Goal: Information Seeking & Learning: Learn about a topic

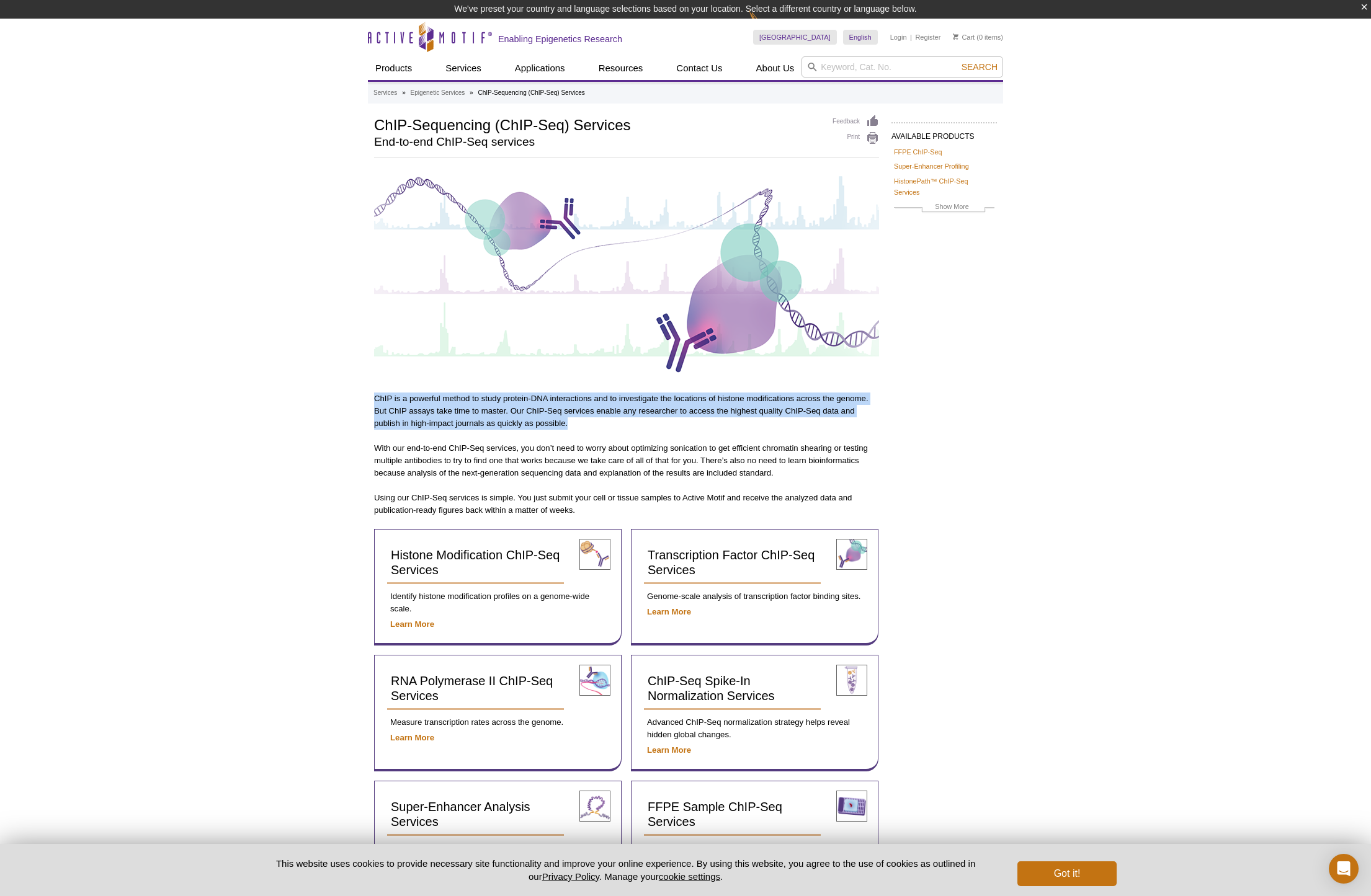
drag, startPoint x: 426, startPoint y: 389, endPoint x: 608, endPoint y: 427, distance: 185.9
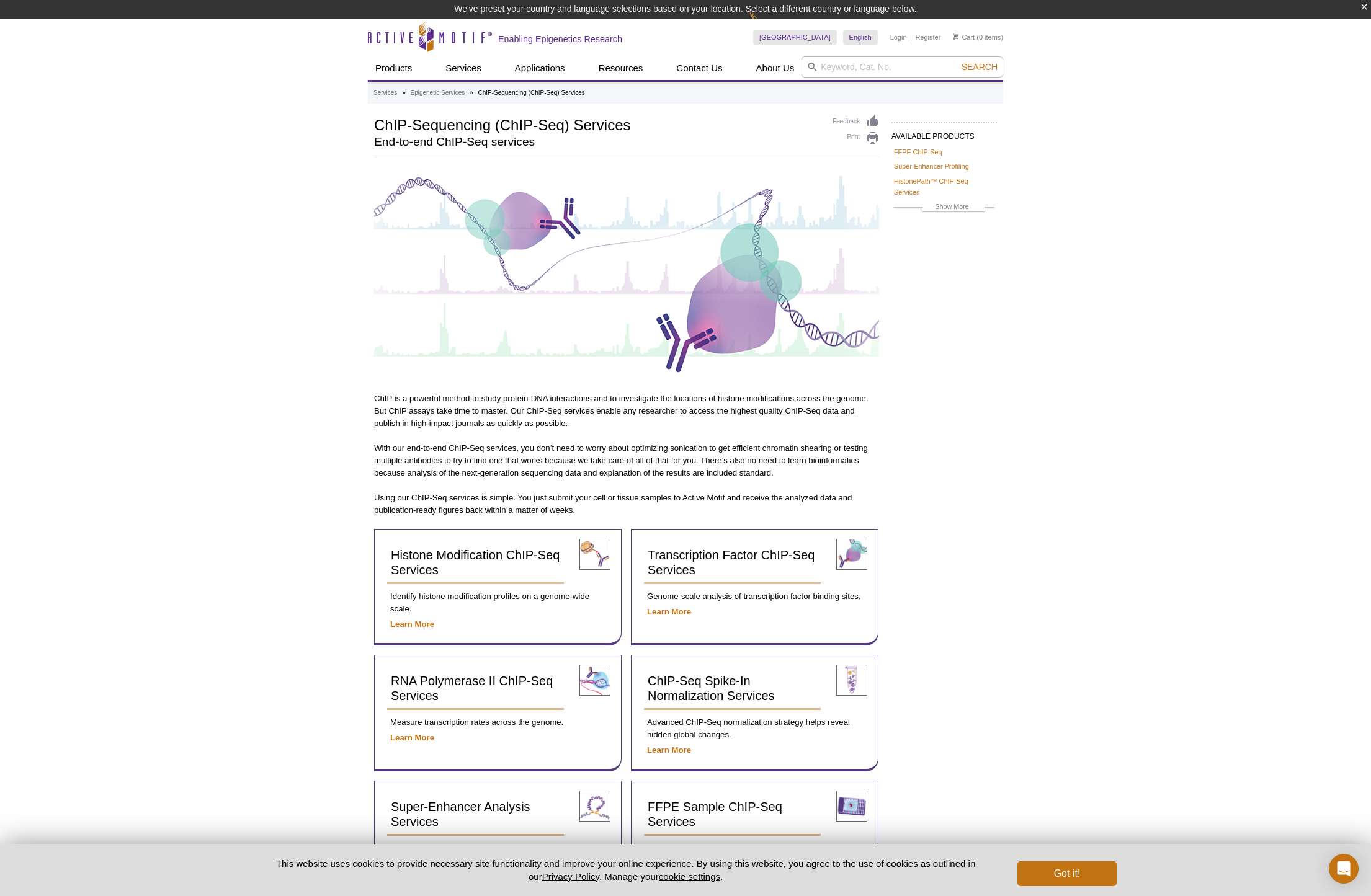
click at [623, 456] on p "With our end-to-end ChIP-Seq services, you don’t need to worry about optimizing…" at bounding box center [626, 461] width 505 height 38
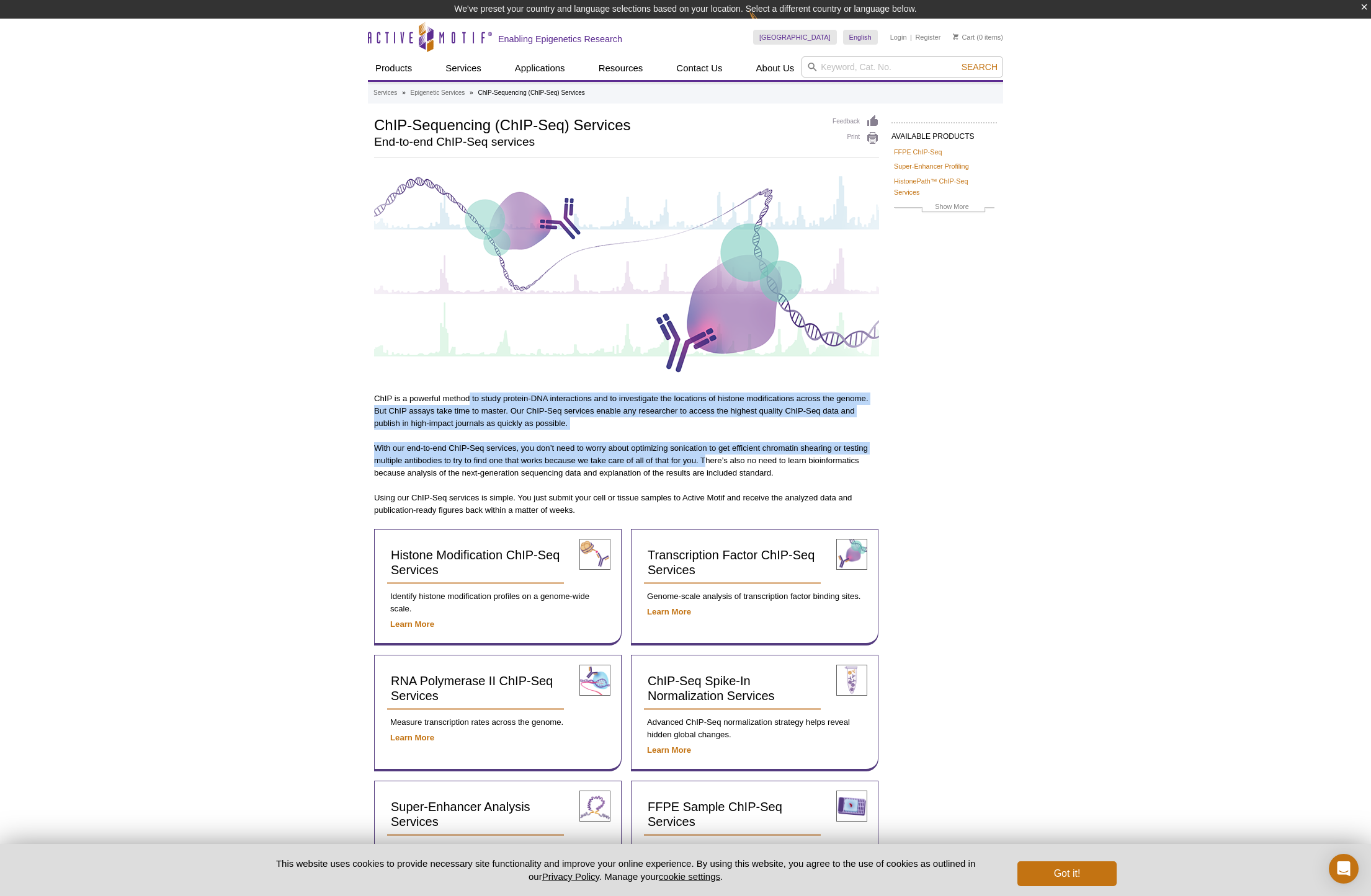
drag, startPoint x: 470, startPoint y: 399, endPoint x: 703, endPoint y: 456, distance: 239.9
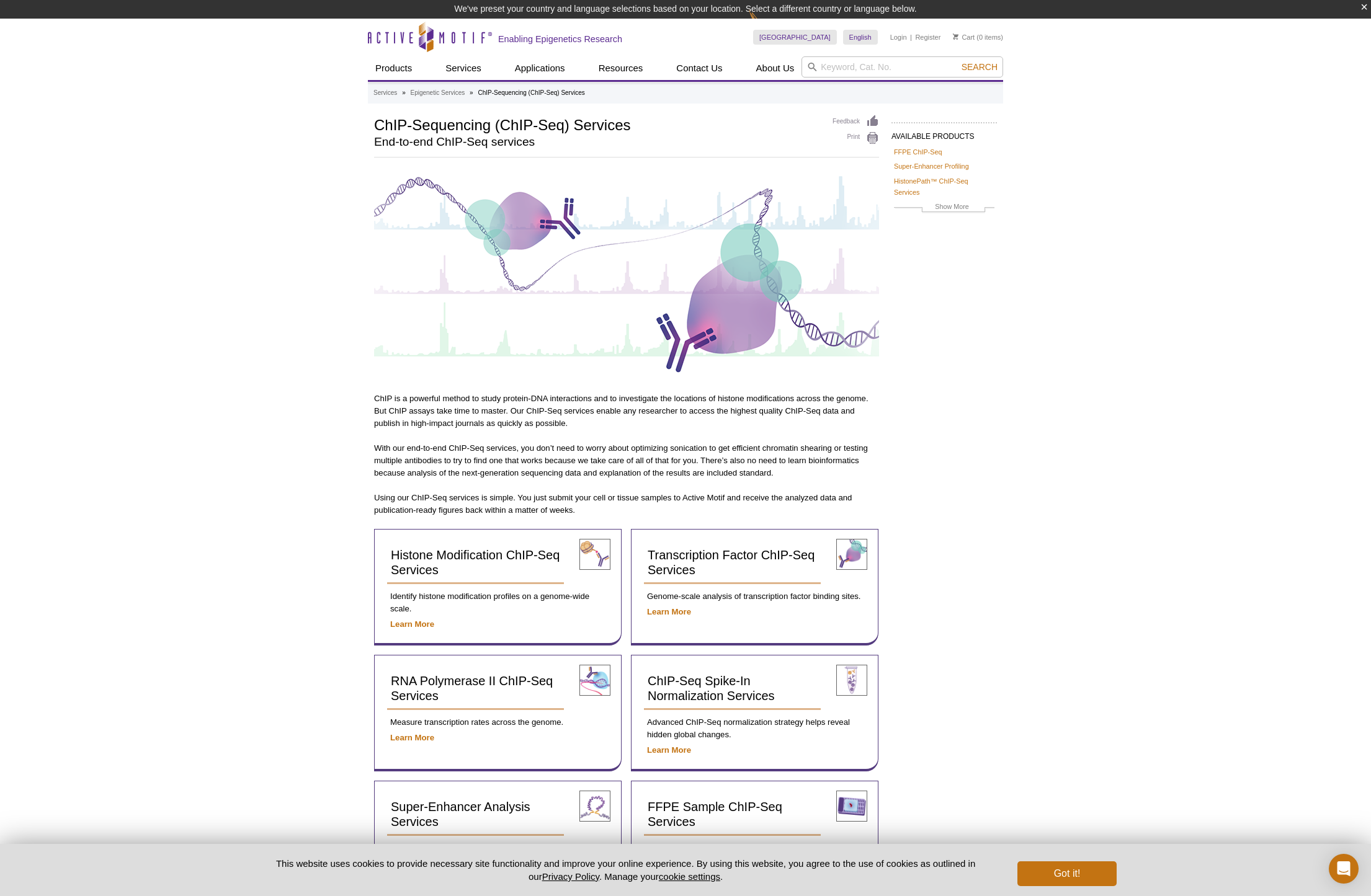
click at [738, 466] on p "With our end-to-end ChIP-Seq services, you don’t need to worry about optimizing…" at bounding box center [626, 461] width 505 height 38
drag, startPoint x: 500, startPoint y: 421, endPoint x: 689, endPoint y: 458, distance: 192.6
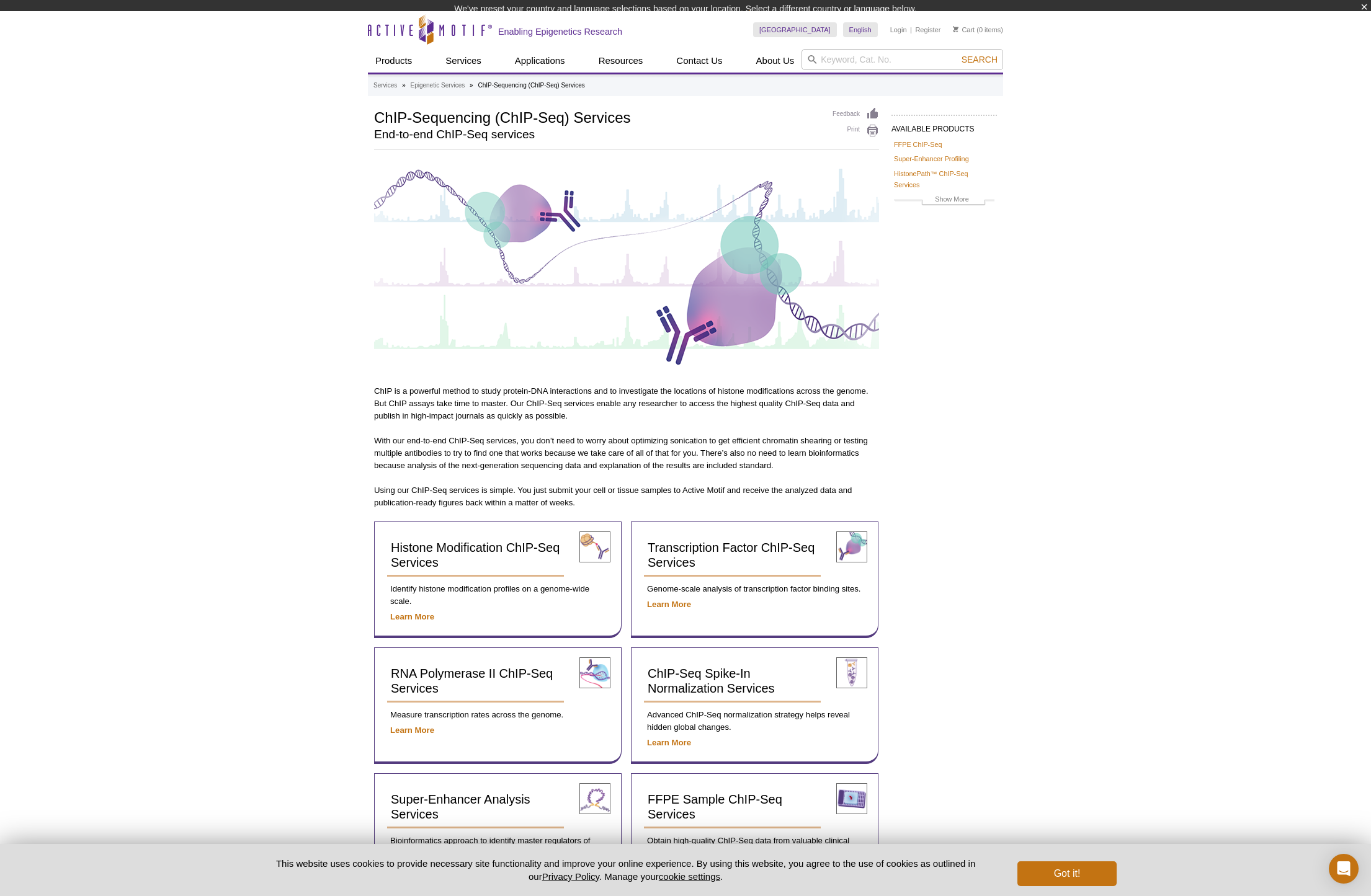
click at [771, 466] on p "With our end-to-end ChIP-Seq services, you don’t need to worry about optimizing…" at bounding box center [626, 454] width 505 height 38
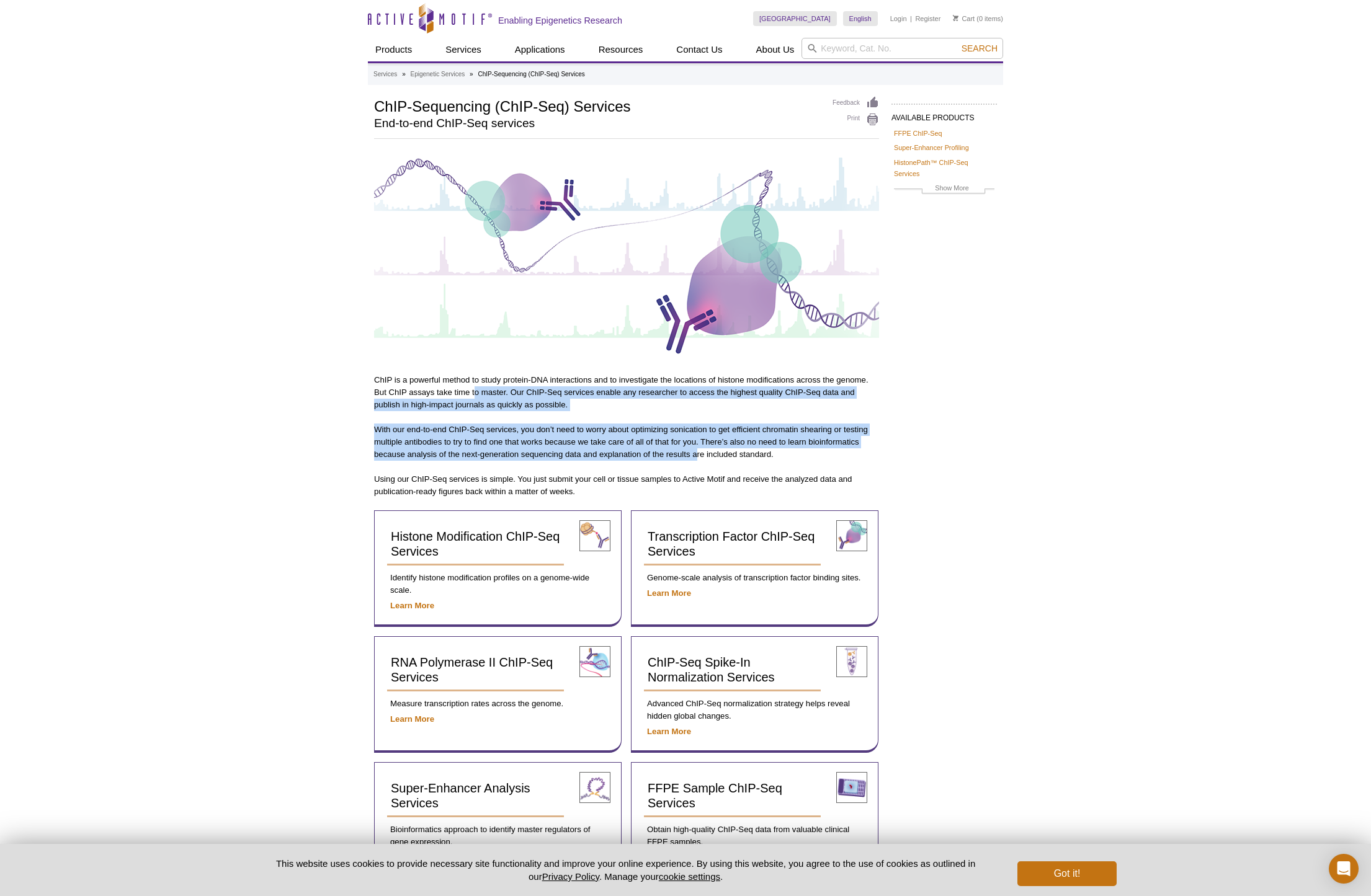
drag, startPoint x: 476, startPoint y: 388, endPoint x: 696, endPoint y: 456, distance: 230.3
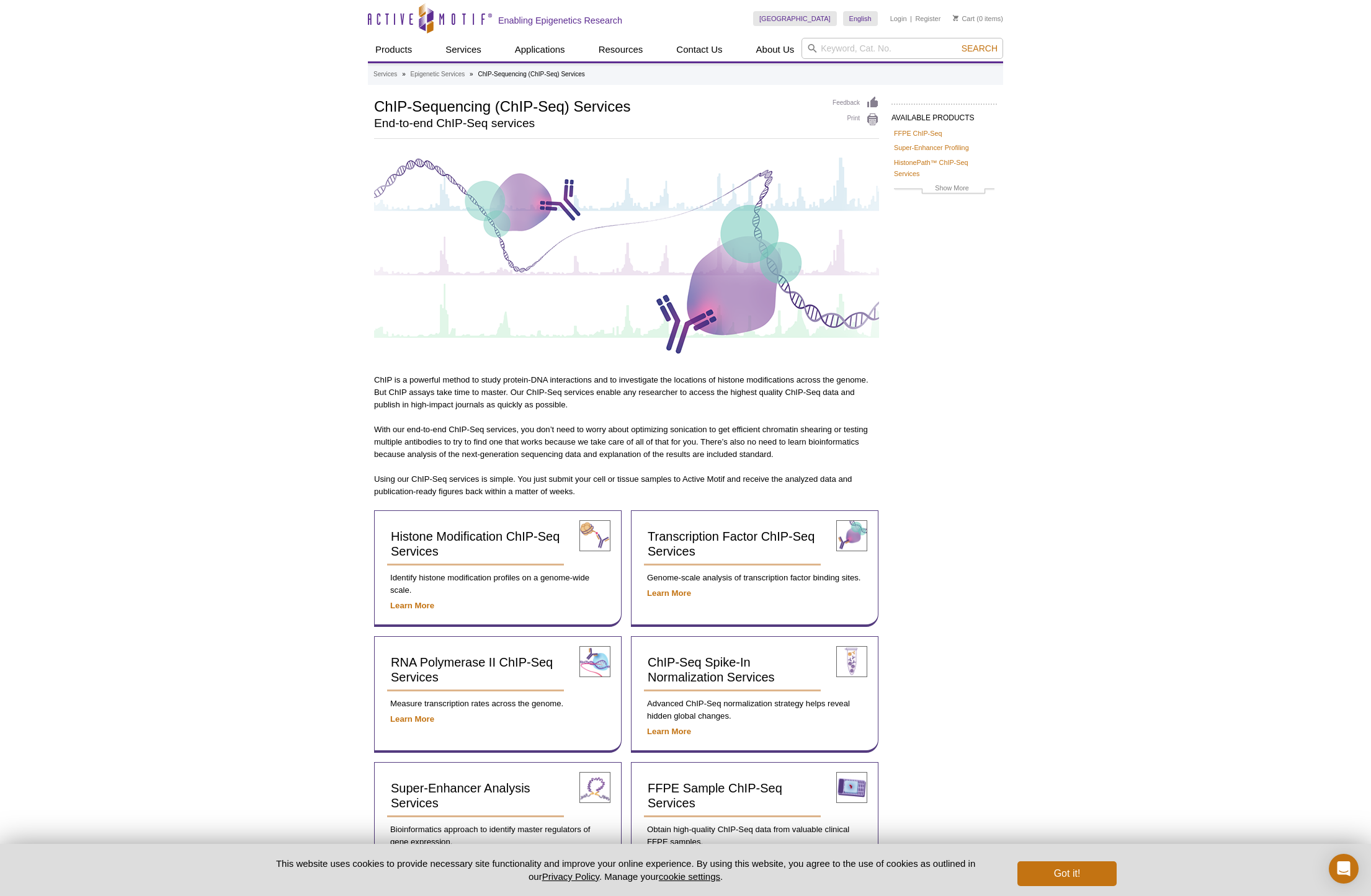
click at [768, 458] on p "With our end-to-end ChIP-Seq services, you don’t need to worry about optimizing…" at bounding box center [626, 442] width 505 height 38
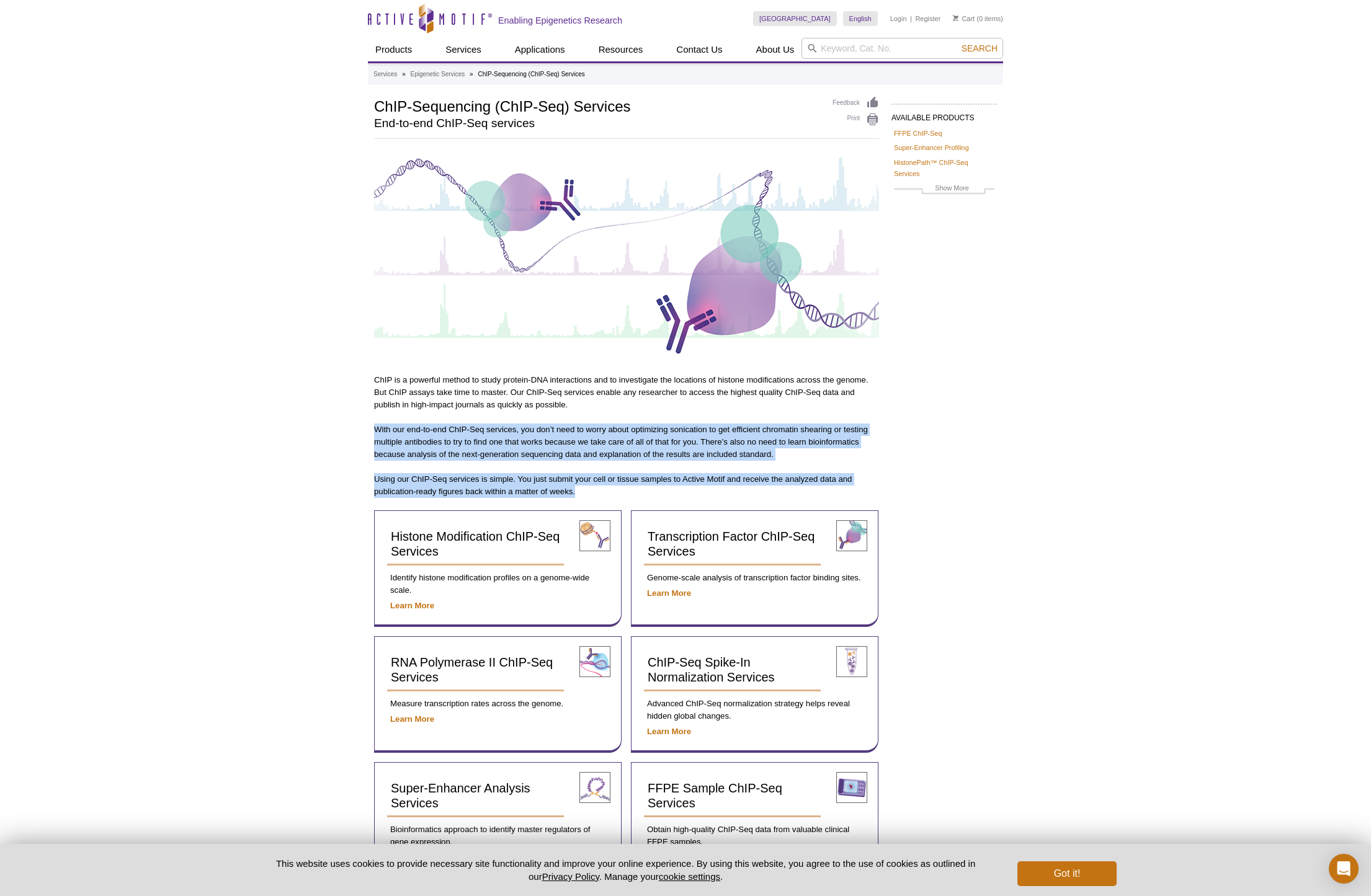
drag, startPoint x: 518, startPoint y: 422, endPoint x: 627, endPoint y: 487, distance: 126.9
click at [631, 487] on p "Using our ChIP-Seq services is simple. You just submit your cell or tissue samp…" at bounding box center [626, 486] width 505 height 24
drag, startPoint x: 519, startPoint y: 420, endPoint x: 652, endPoint y: 492, distance: 151.2
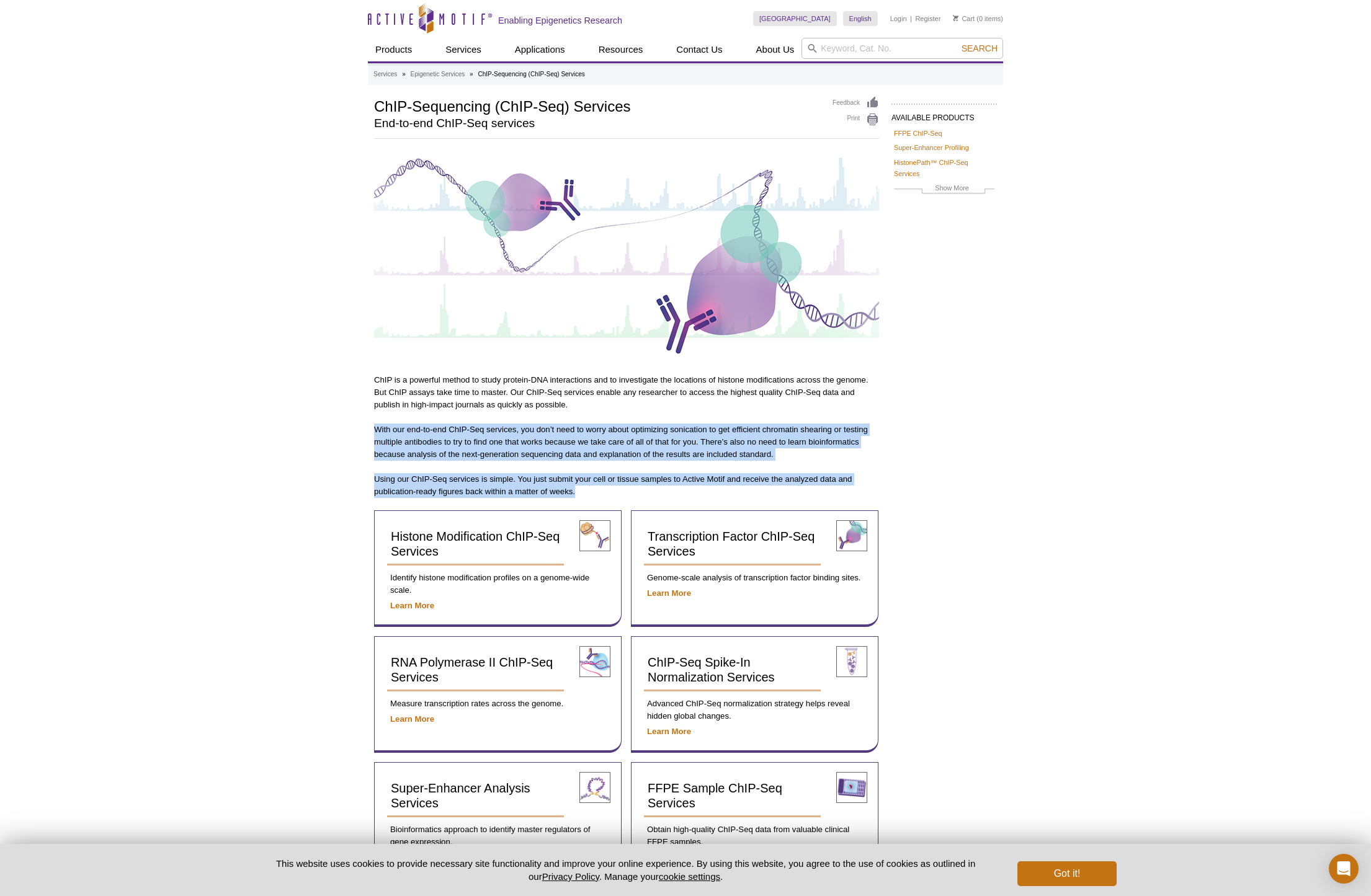
click at [660, 493] on p "Using our ChIP-Seq services is simple. You just submit your cell or tissue samp…" at bounding box center [626, 486] width 505 height 24
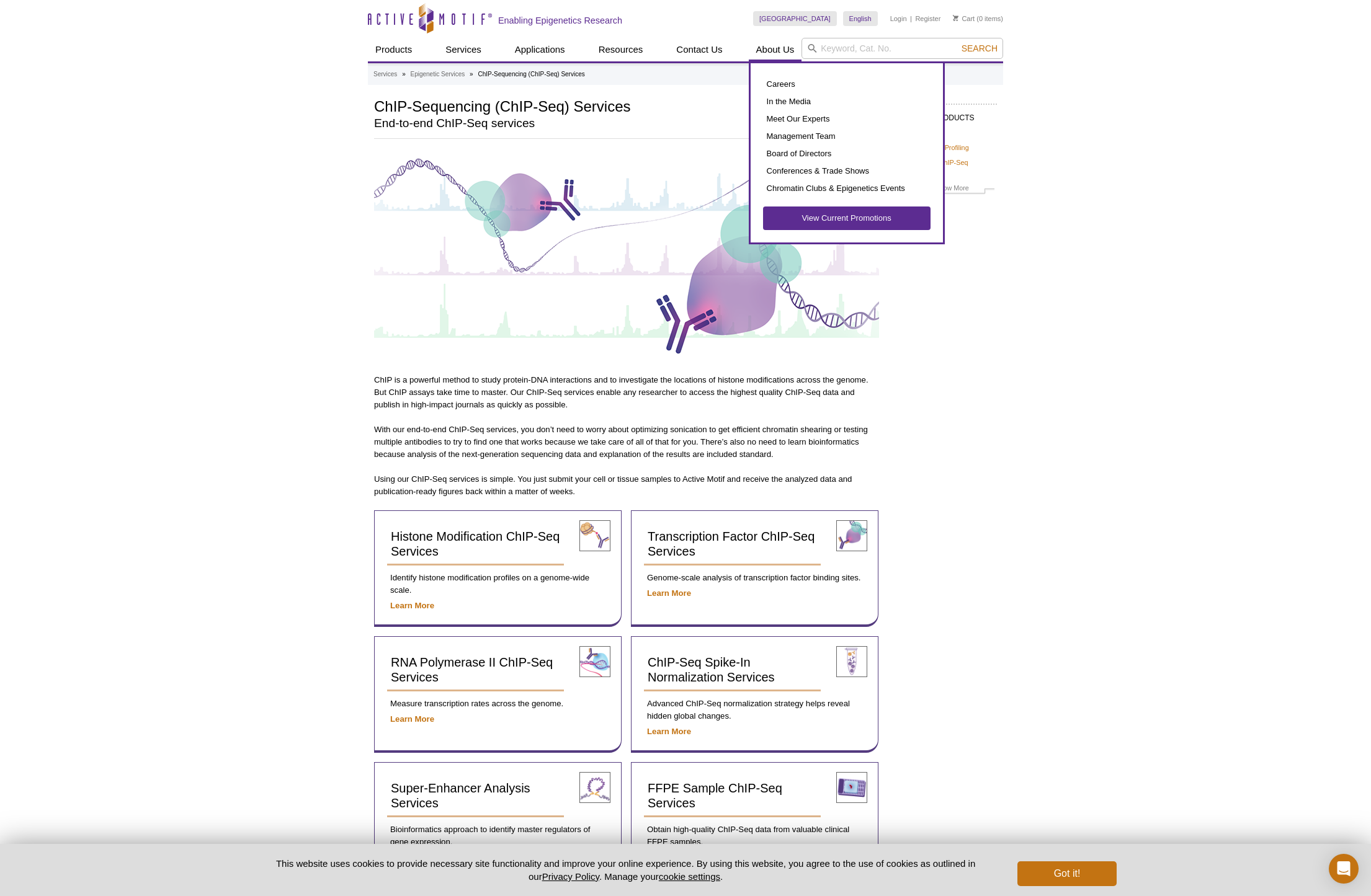
click at [778, 57] on link "About Us" at bounding box center [775, 49] width 54 height 23
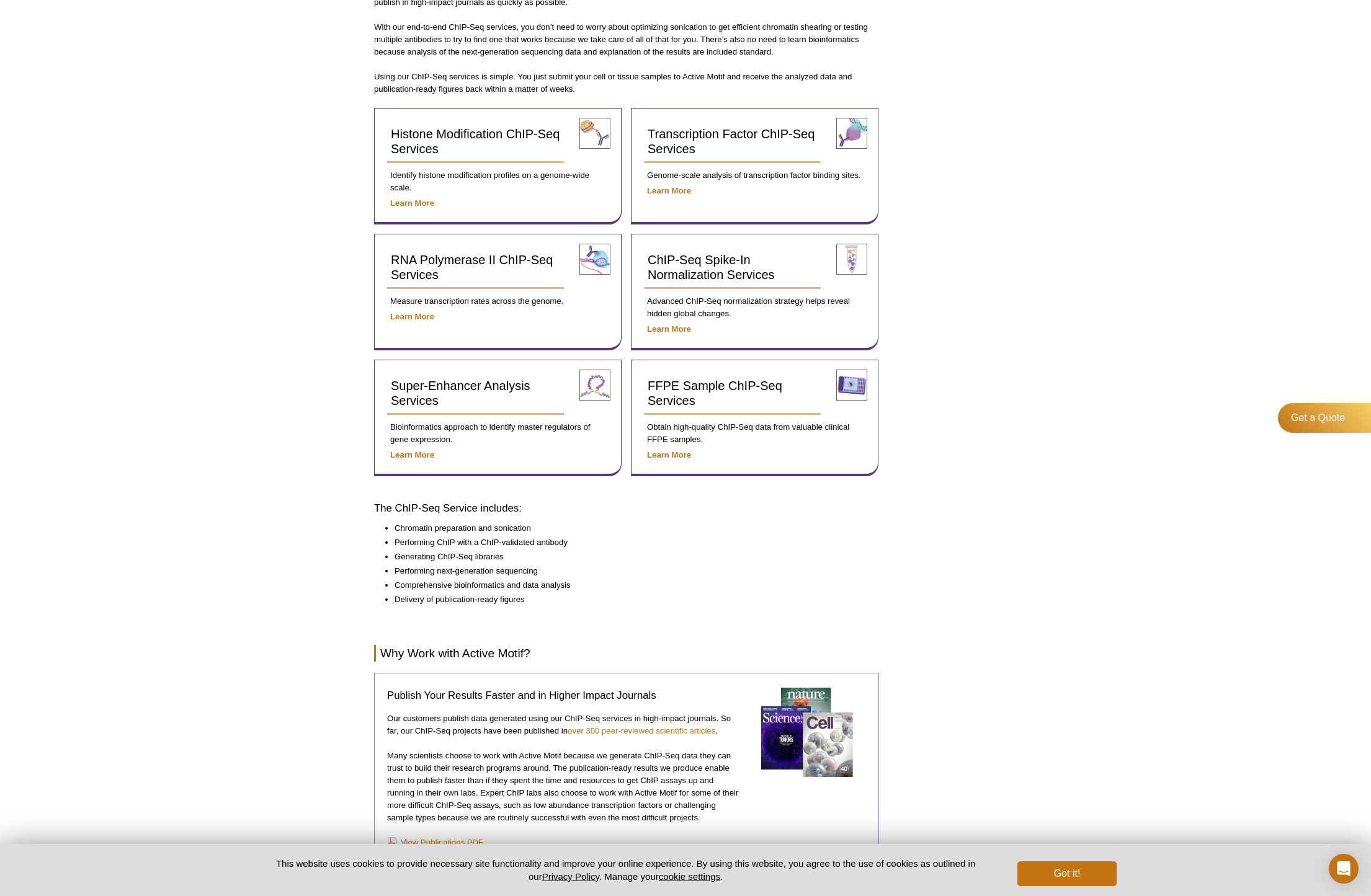
scroll to position [481, 0]
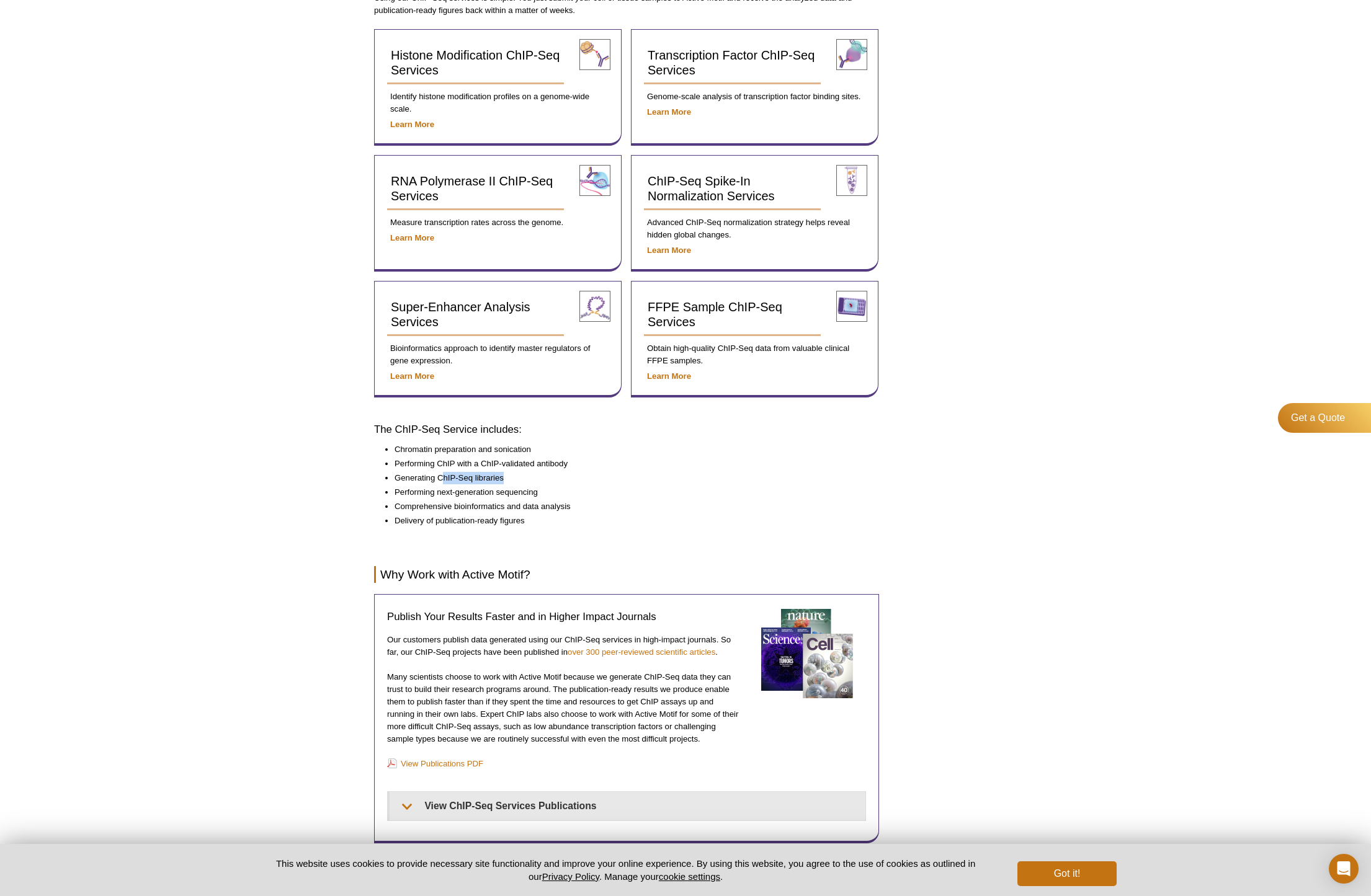
drag, startPoint x: 443, startPoint y: 471, endPoint x: 512, endPoint y: 473, distance: 69.0
click at [512, 473] on li "Generating ChIP-Seq libraries" at bounding box center [631, 478] width 472 height 14
click at [552, 473] on li "Generating ChIP-Seq libraries" at bounding box center [631, 478] width 472 height 14
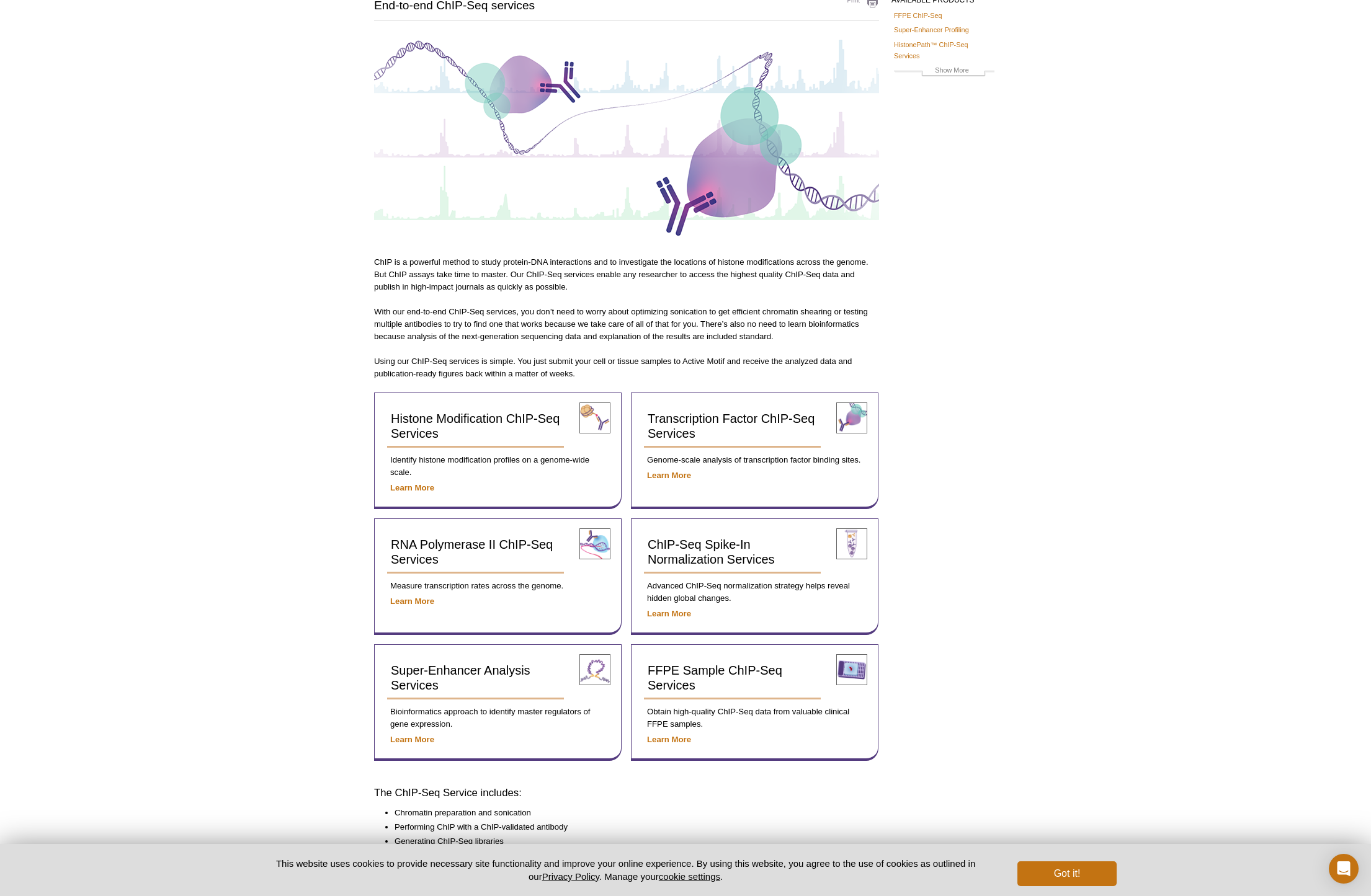
scroll to position [0, 0]
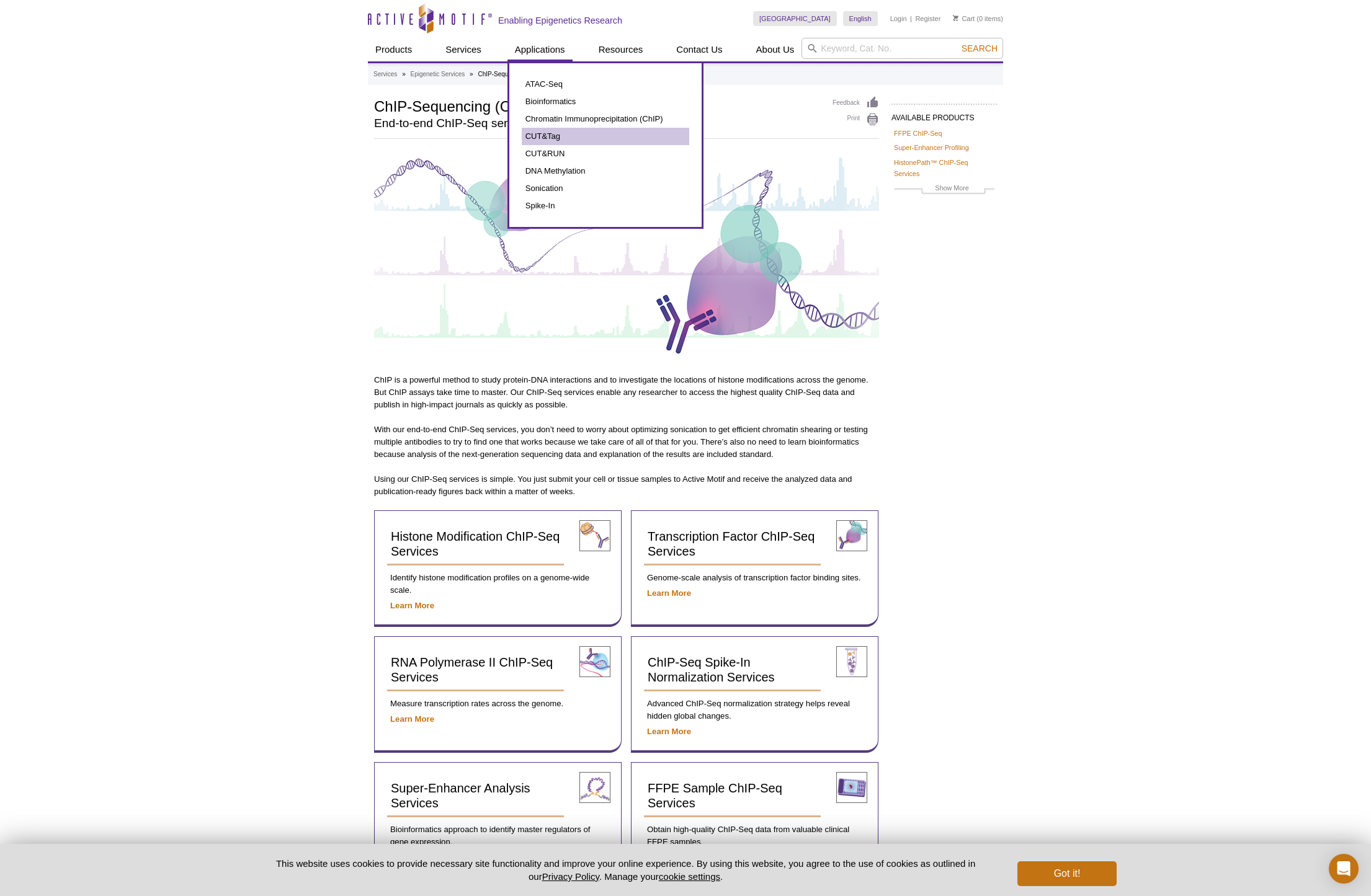
click at [543, 135] on link "CUT&Tag" at bounding box center [605, 136] width 167 height 17
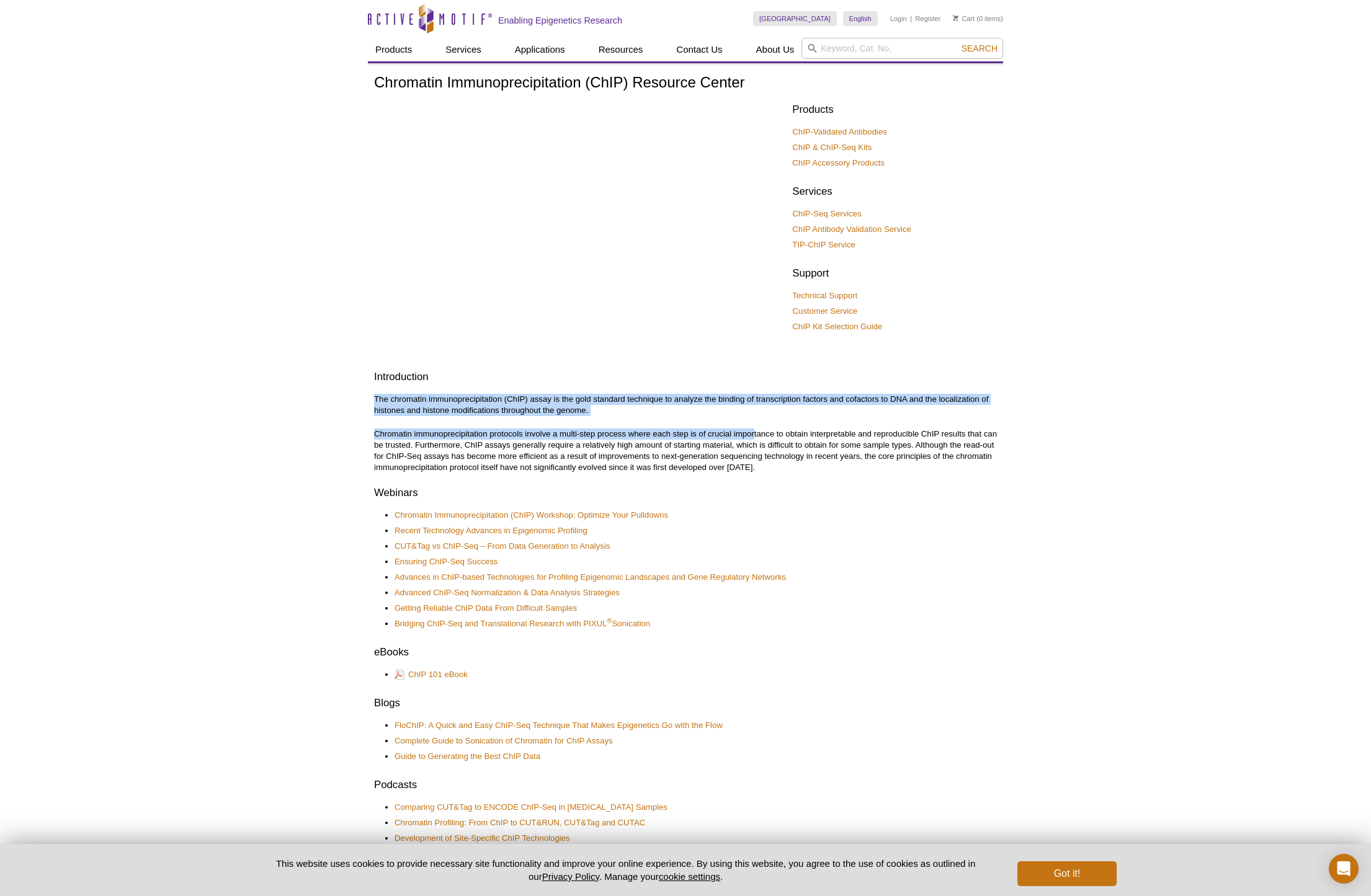
drag, startPoint x: 465, startPoint y: 389, endPoint x: 761, endPoint y: 429, distance: 298.7
click at [756, 429] on div "Chromatin Immunoprecipitation (ChIP) Resource Center Products ChIP-Validated An…" at bounding box center [685, 722] width 623 height 1297
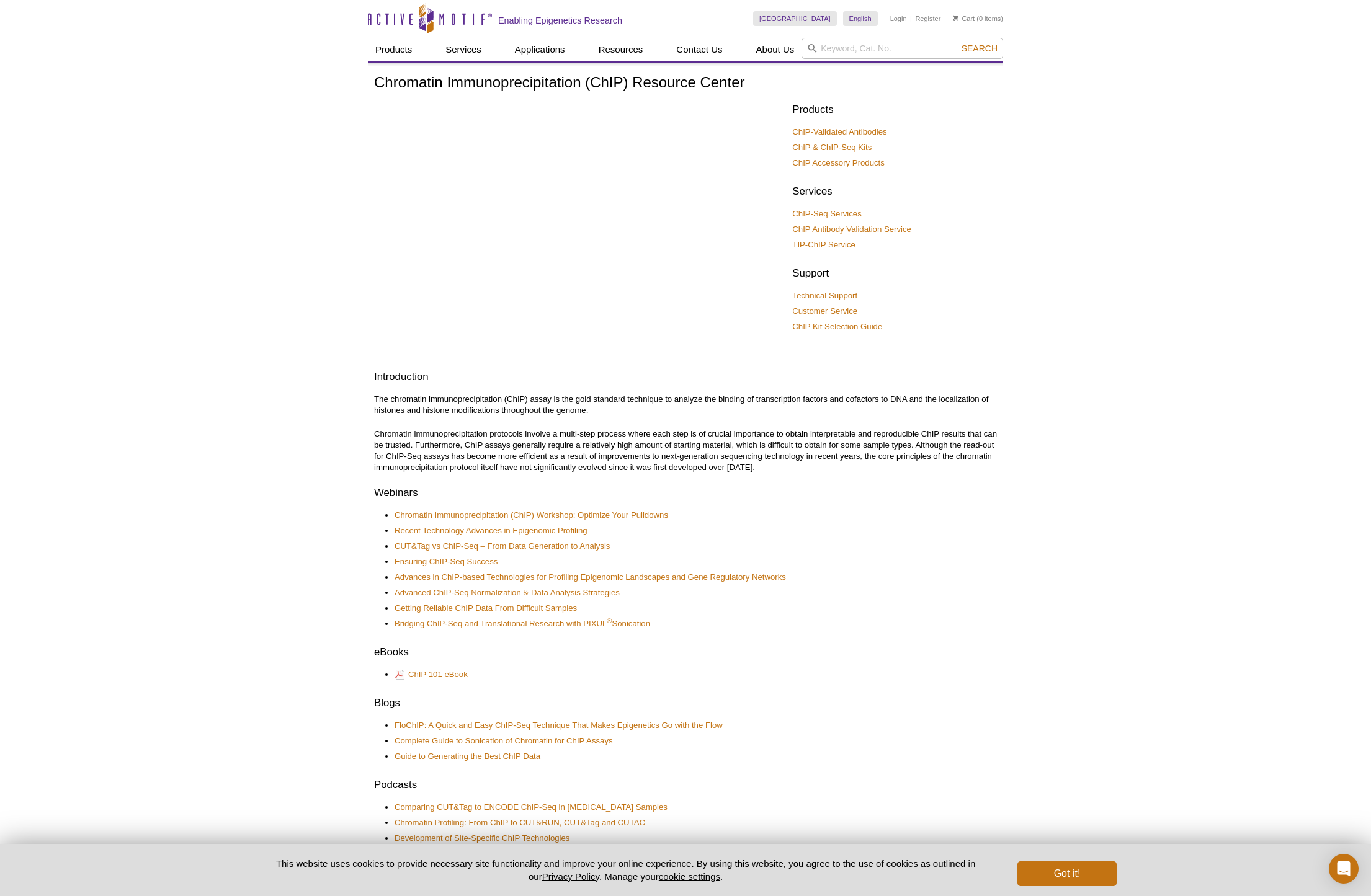
click at [827, 435] on p "Chromatin immunoprecipitation protocols involve a multi-step process where each…" at bounding box center [685, 451] width 623 height 45
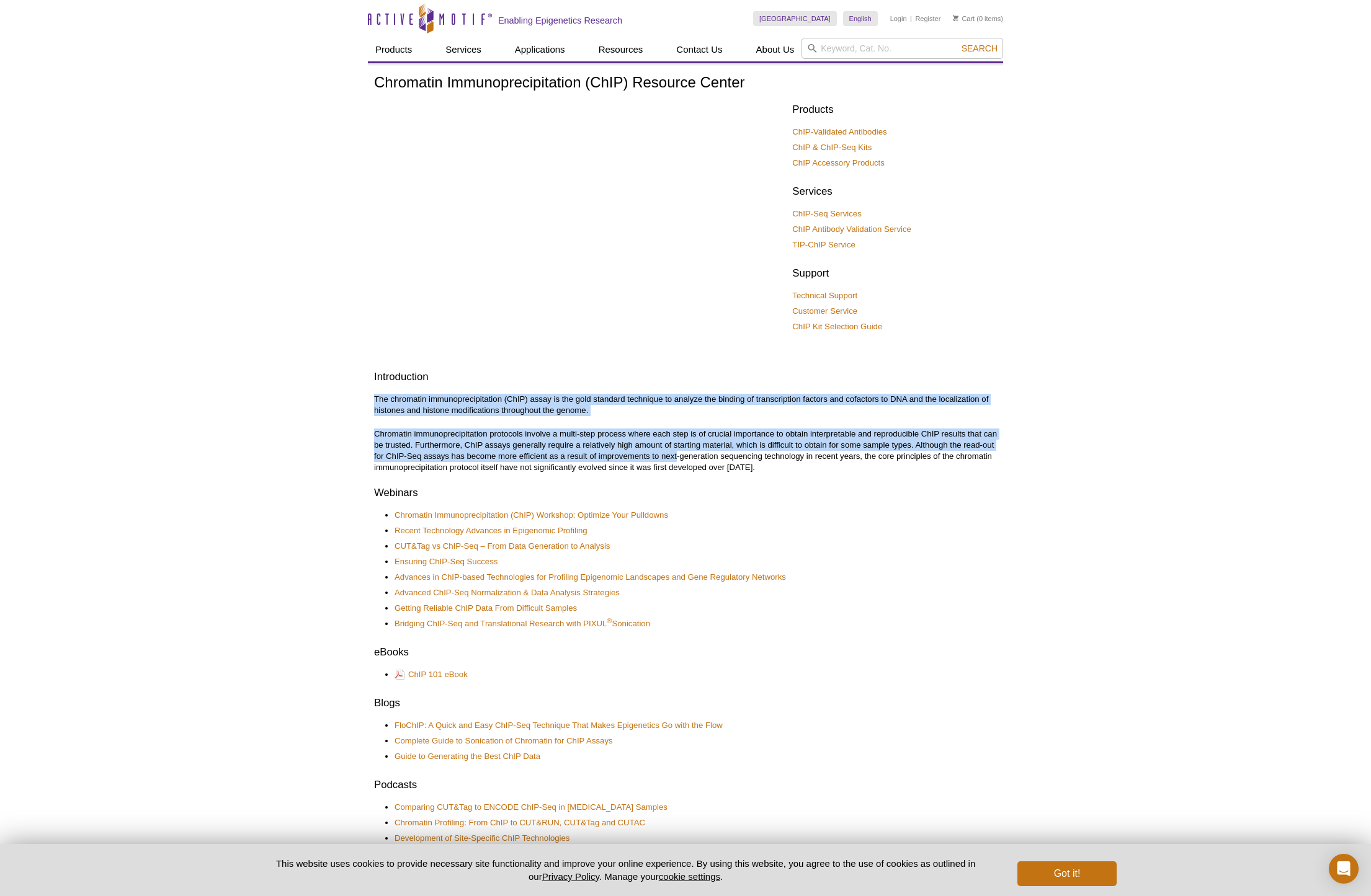
drag, startPoint x: 422, startPoint y: 393, endPoint x: 730, endPoint y: 455, distance: 314.2
click at [713, 453] on div "Chromatin Immunoprecipitation (ChIP) Resource Center Products ChIP-Validated An…" at bounding box center [685, 722] width 623 height 1297
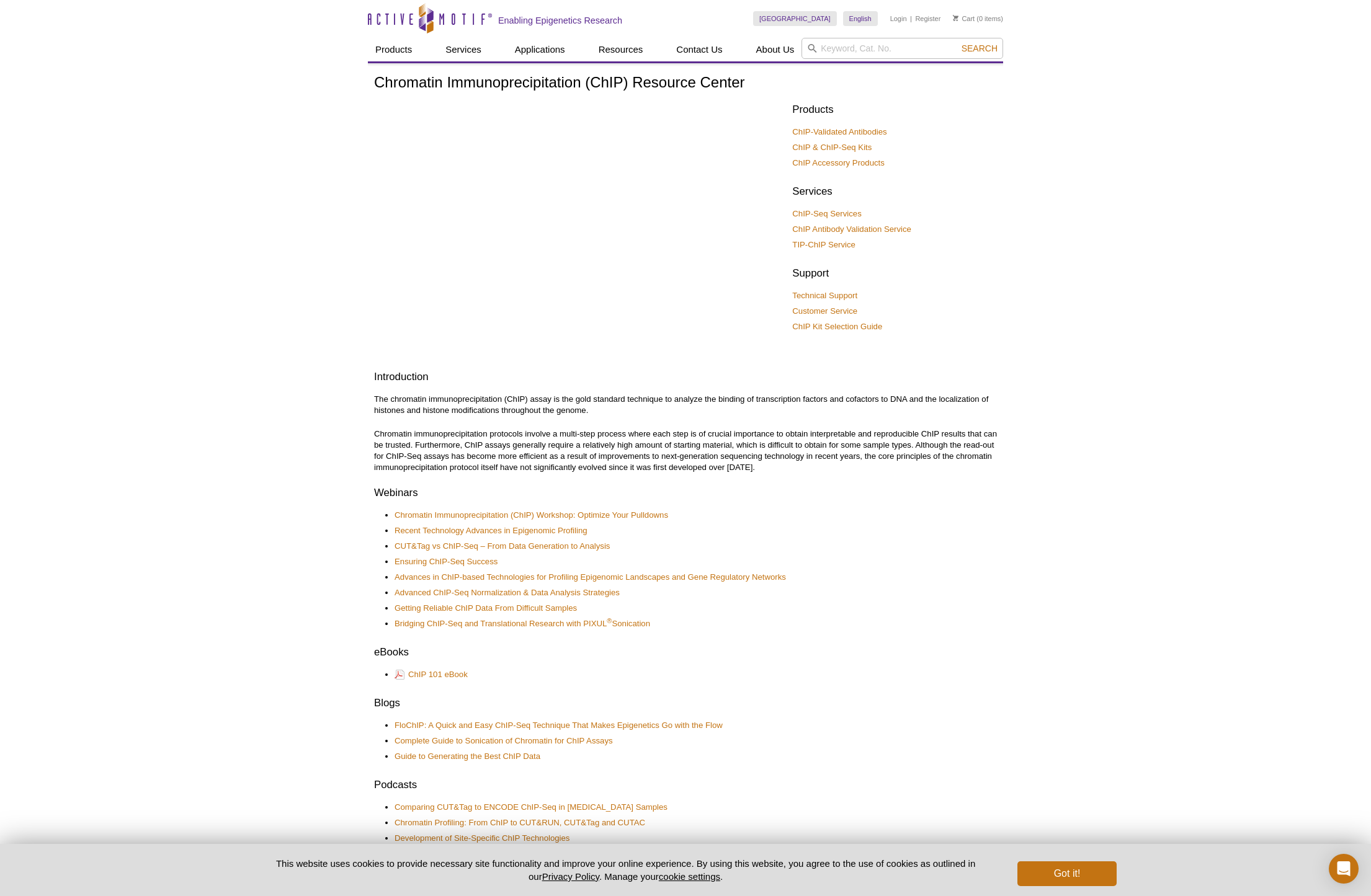
click at [774, 460] on p "Chromatin immunoprecipitation protocols involve a multi-step process where each…" at bounding box center [685, 451] width 623 height 45
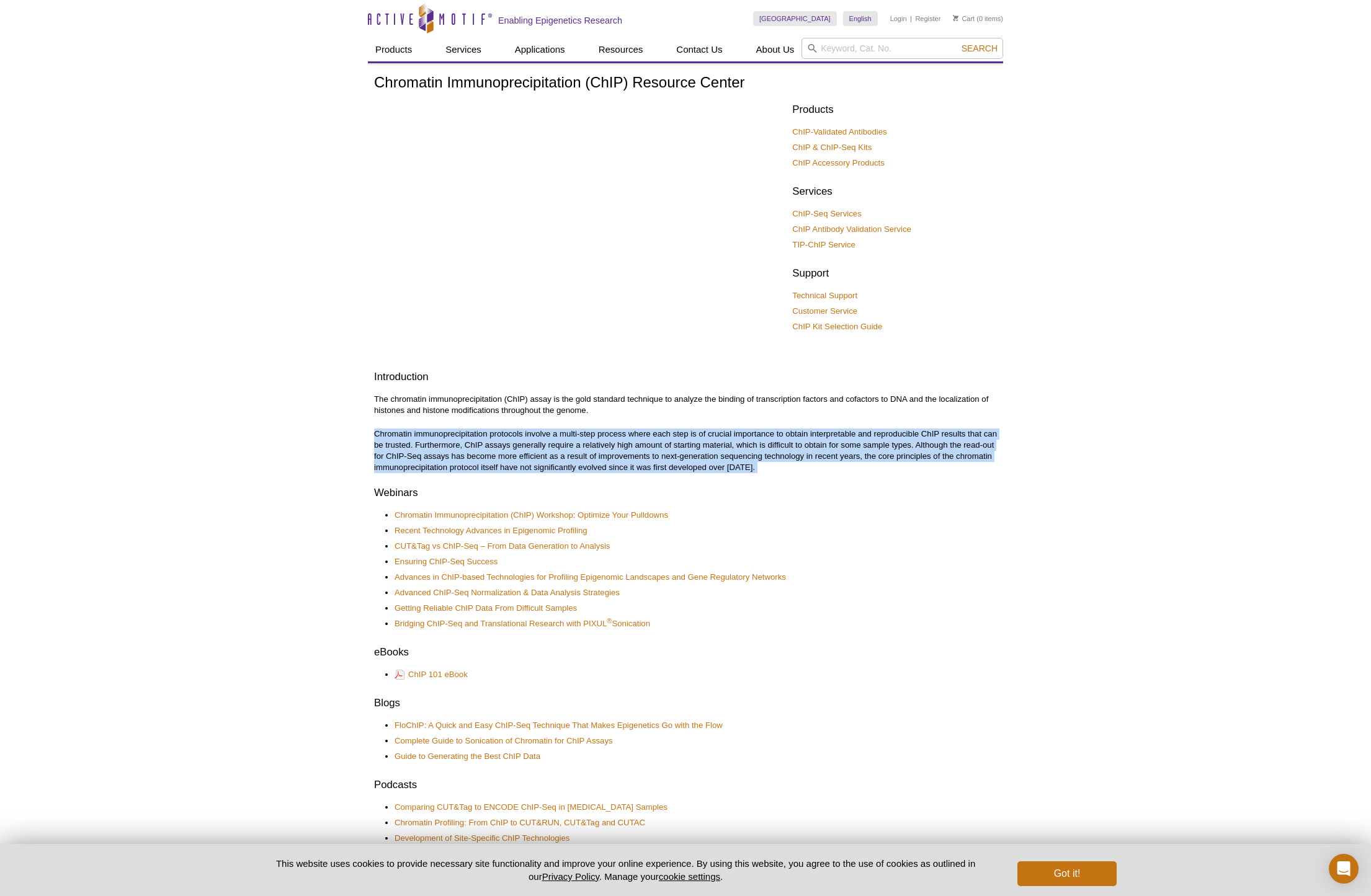
drag, startPoint x: 855, startPoint y: 473, endPoint x: 552, endPoint y: 420, distance: 307.6
click at [552, 420] on div "Chromatin Immunoprecipitation (ChIP) Resource Center Products ChIP-Validated An…" at bounding box center [685, 722] width 623 height 1297
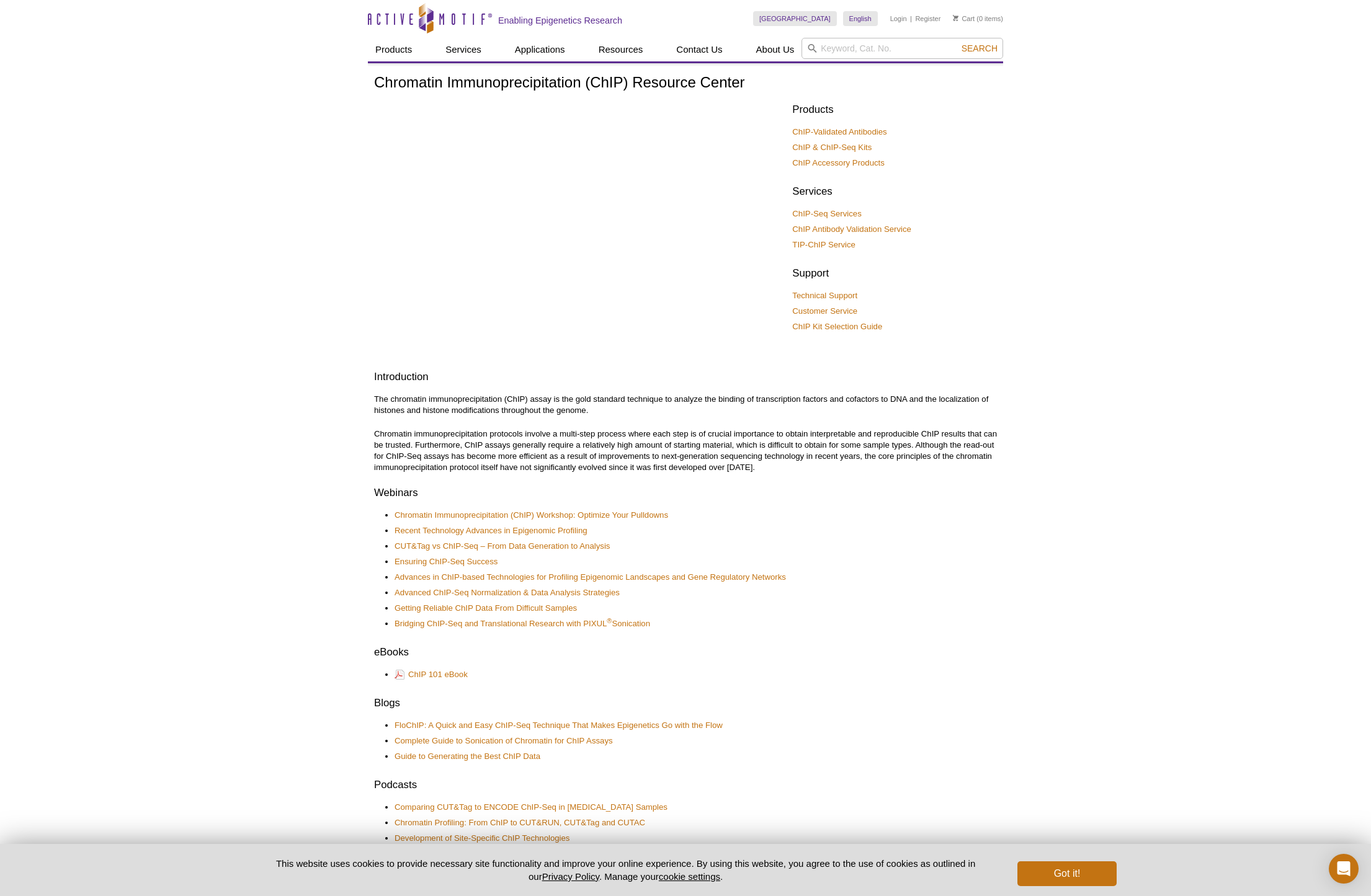
click at [570, 409] on p "The chromatin immunoprecipitation (ChIP) assay is the gold standard technique t…" at bounding box center [685, 405] width 623 height 23
drag, startPoint x: 534, startPoint y: 383, endPoint x: 869, endPoint y: 464, distance: 344.7
click at [869, 464] on div "Chromatin Immunoprecipitation (ChIP) Resource Center Products ChIP-Validated An…" at bounding box center [685, 722] width 623 height 1297
click at [879, 468] on p "Chromatin immunoprecipitation protocols involve a multi-step process where each…" at bounding box center [685, 451] width 623 height 45
drag, startPoint x: 721, startPoint y: 430, endPoint x: 856, endPoint y: 471, distance: 141.1
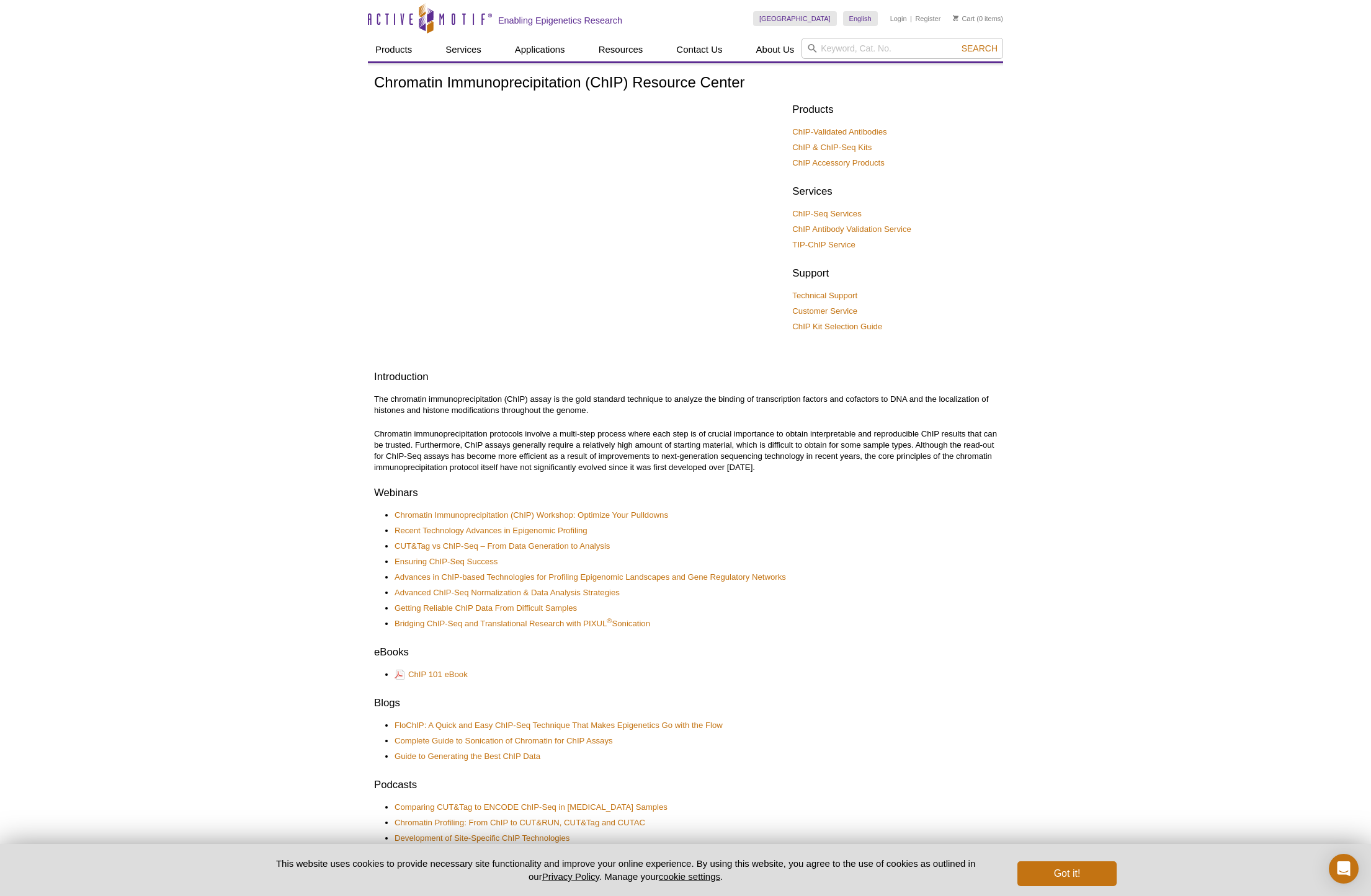
click at [851, 470] on div "Chromatin Immunoprecipitation (ChIP) Resource Center Products ChIP-Validated An…" at bounding box center [685, 722] width 623 height 1297
click at [889, 475] on div "Chromatin Immunoprecipitation (ChIP) Resource Center Products ChIP-Validated An…" at bounding box center [685, 722] width 623 height 1297
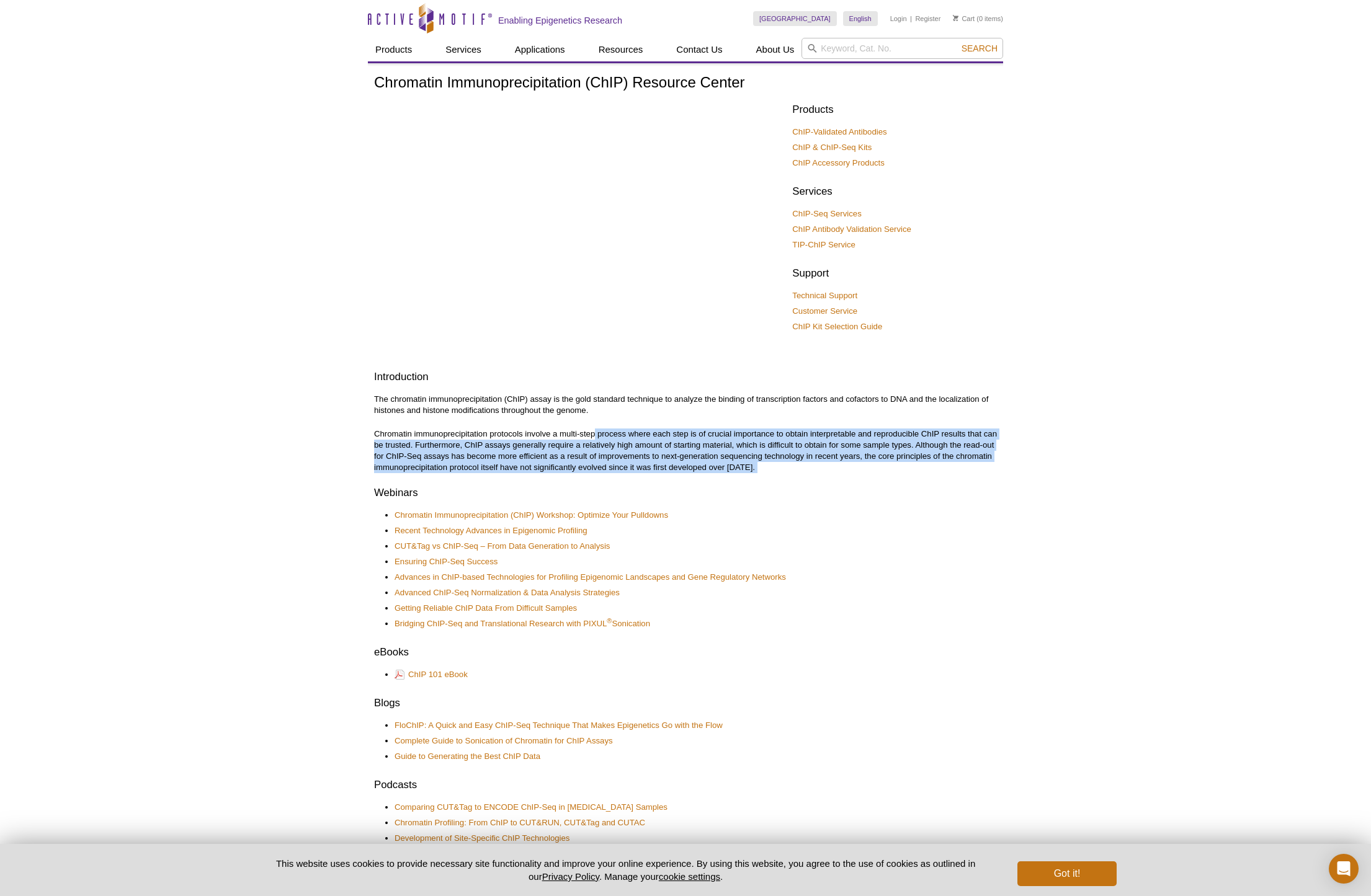
drag, startPoint x: 621, startPoint y: 448, endPoint x: 825, endPoint y: 482, distance: 206.8
click at [824, 482] on div "Chromatin Immunoprecipitation (ChIP) Resource Center Products ChIP-Validated An…" at bounding box center [685, 783] width 623 height 1419
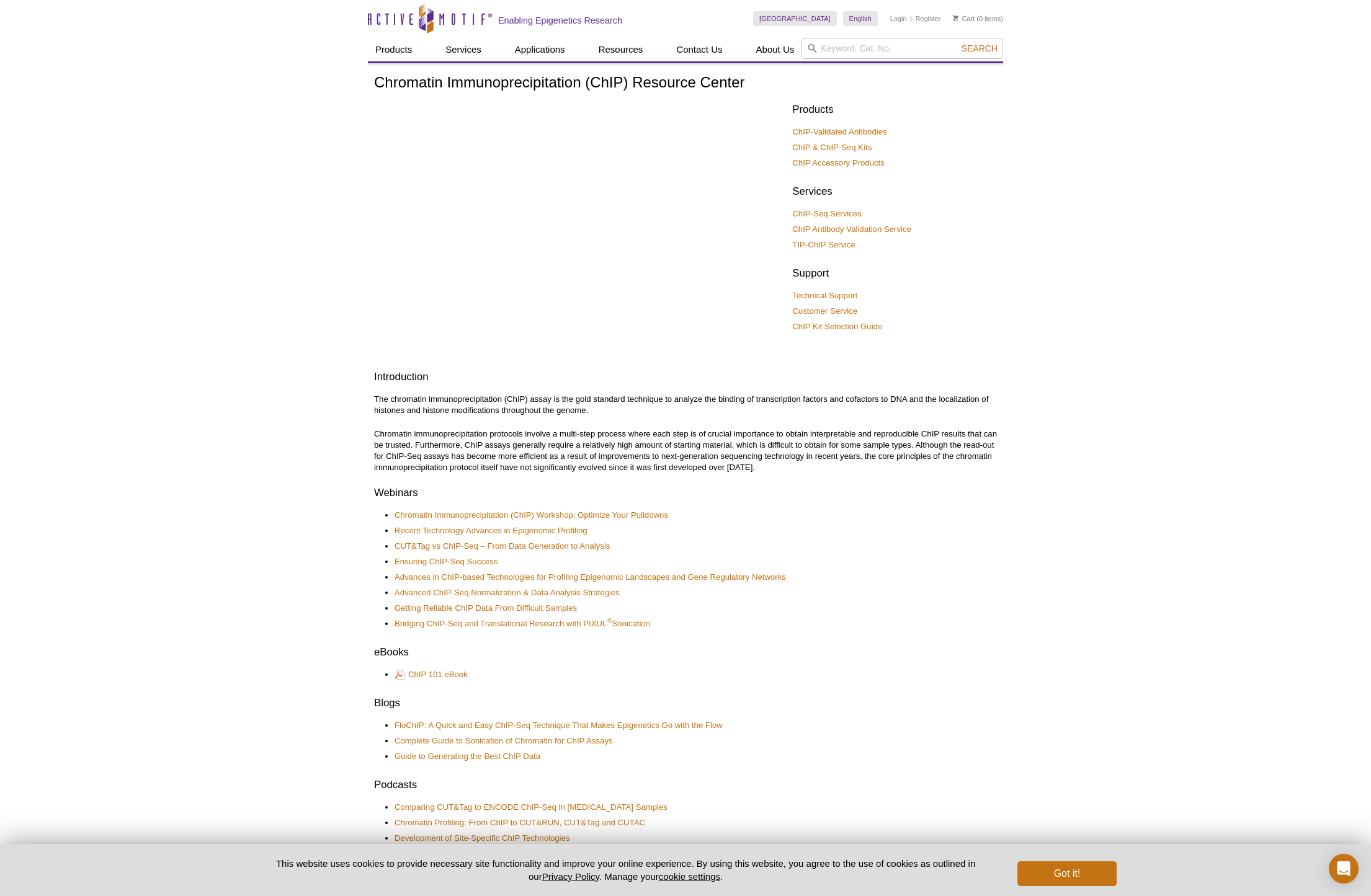
click at [898, 482] on div "Chromatin Immunoprecipitation (ChIP) Resource Center Products ChIP-Validated An…" at bounding box center [685, 783] width 623 height 1419
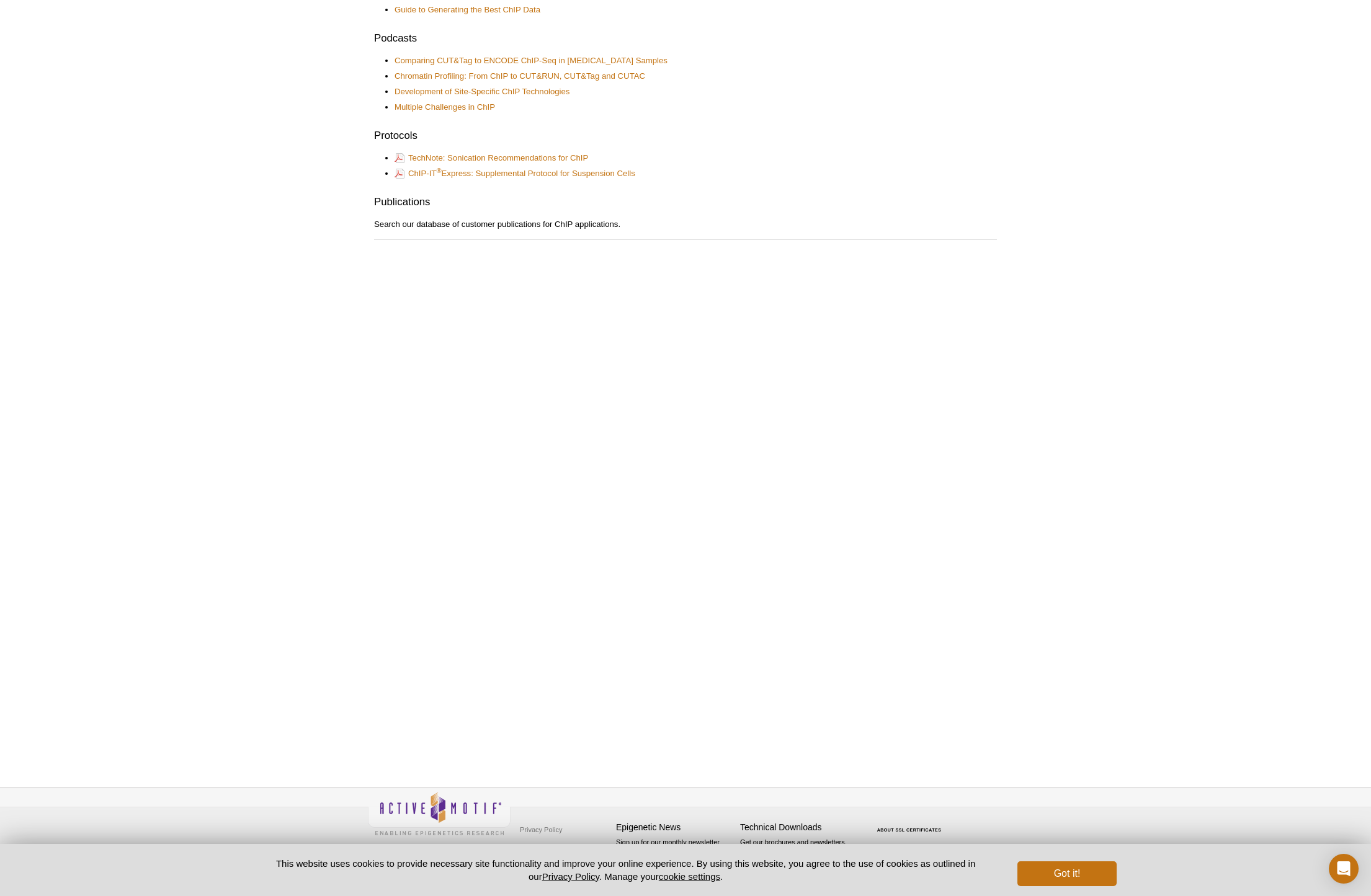
scroll to position [298, 0]
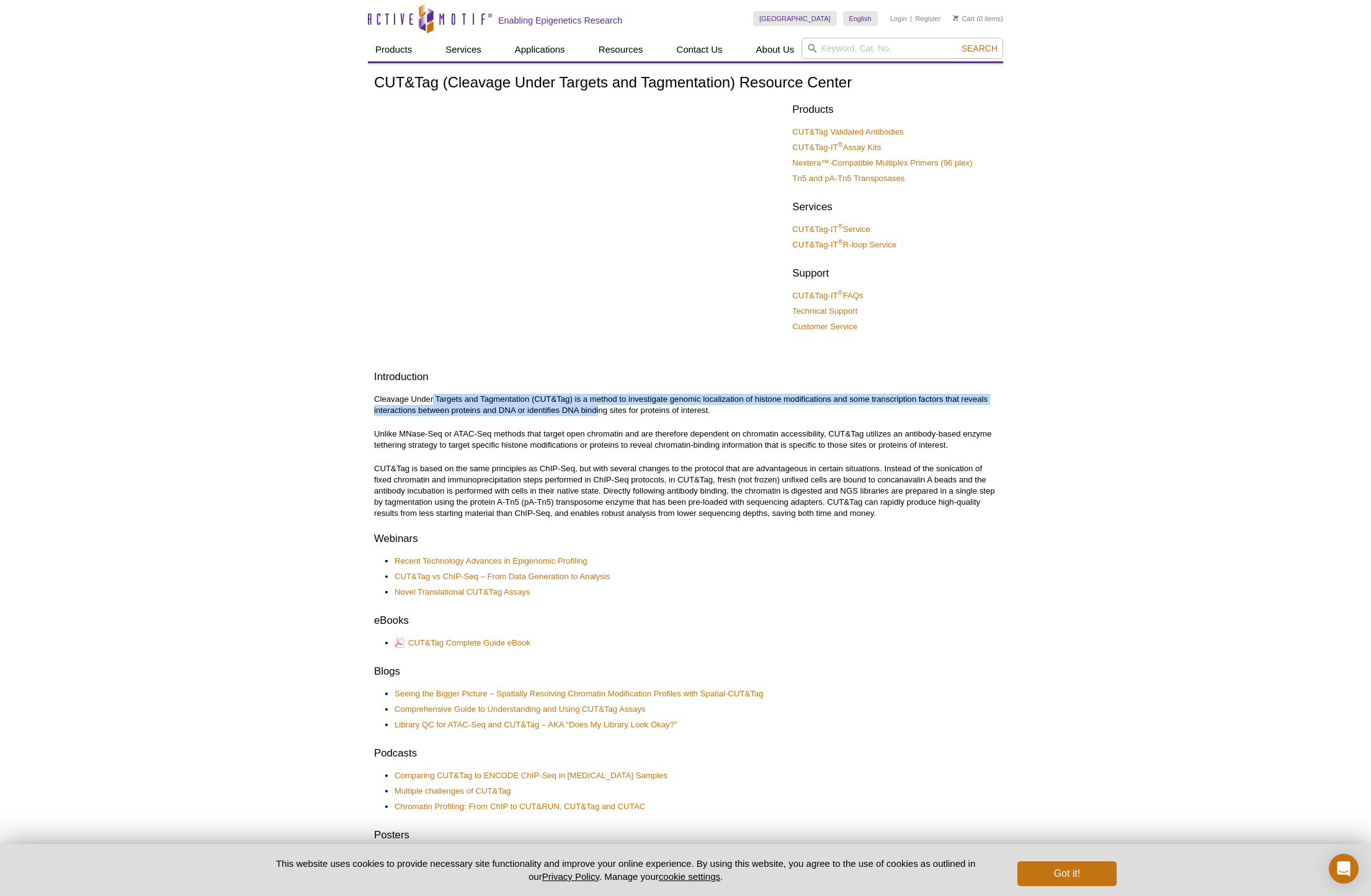
drag, startPoint x: 435, startPoint y: 402, endPoint x: 647, endPoint y: 423, distance: 213.0
click at [600, 409] on p "Cleavage Under Targets and Tagmentation (CUT&Tag) is a method to investigate ge…" at bounding box center [685, 405] width 623 height 23
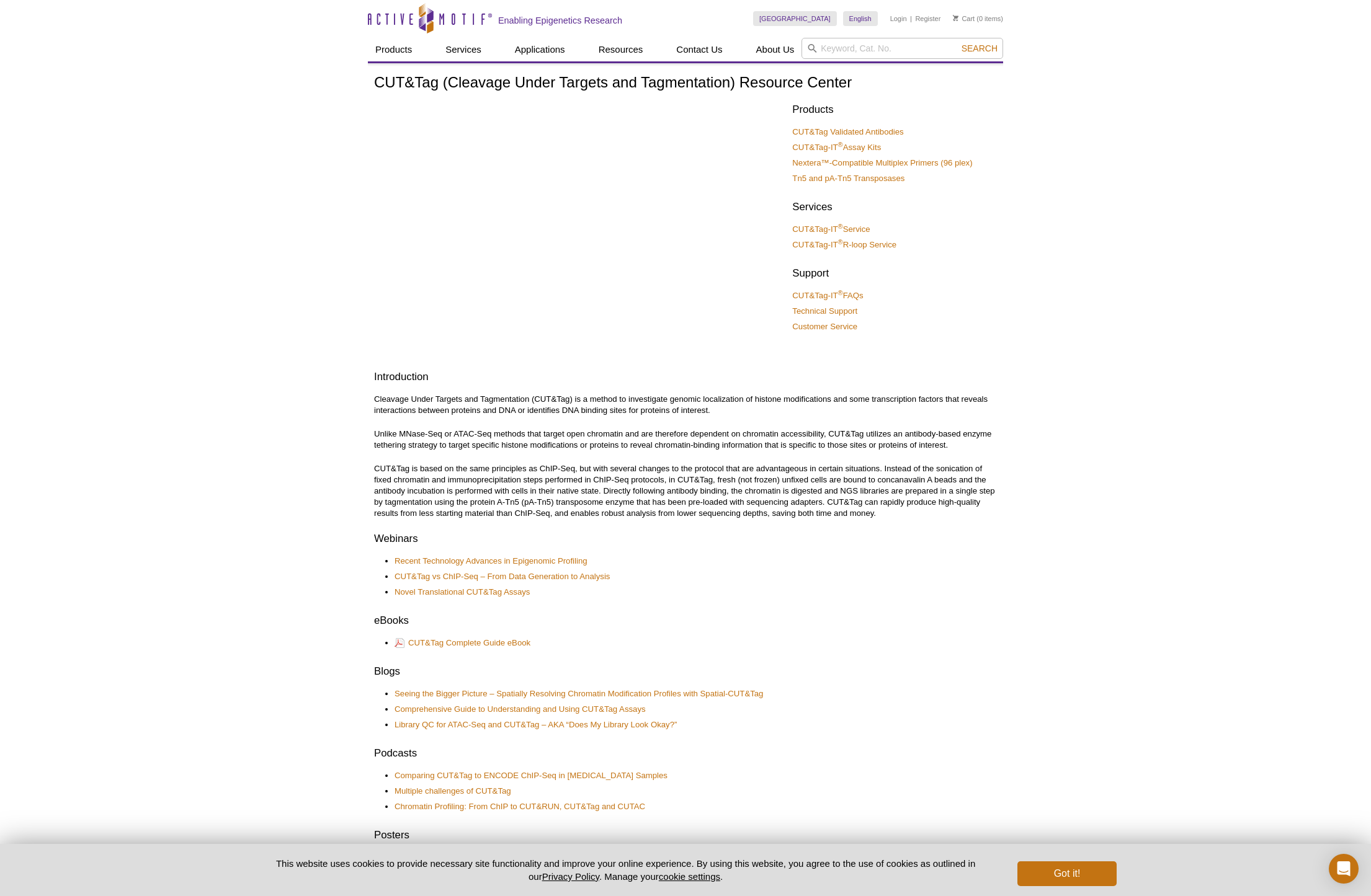
click at [662, 427] on div "CUT&Tag (Cleavage Under Targets and Tagmentation) Resource Center Products CUT&…" at bounding box center [685, 691] width 623 height 1235
